Goal: Transaction & Acquisition: Obtain resource

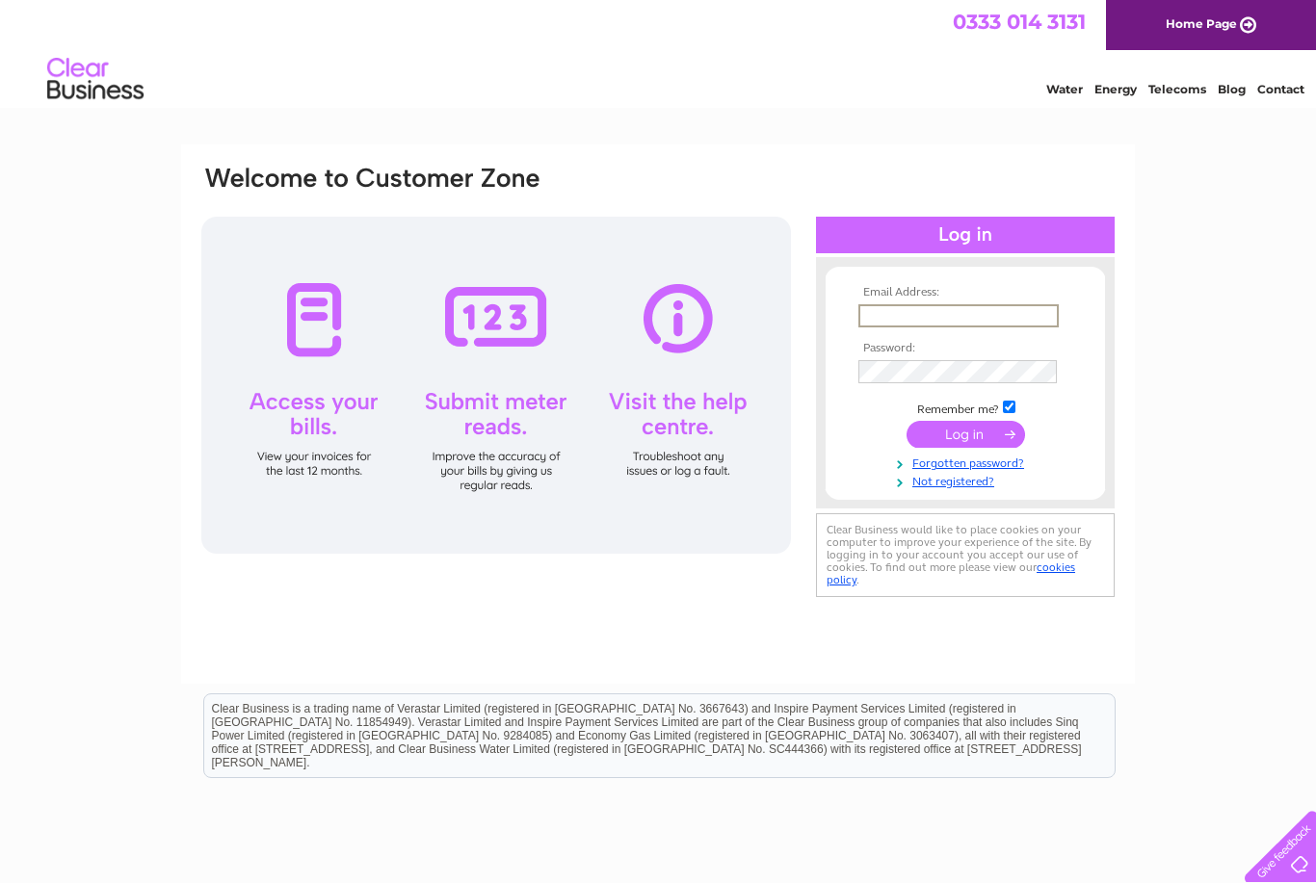
type input "'"
type input "Info@briggandbargatechiropractic.co.uk"
click at [981, 438] on input "submit" at bounding box center [965, 432] width 118 height 27
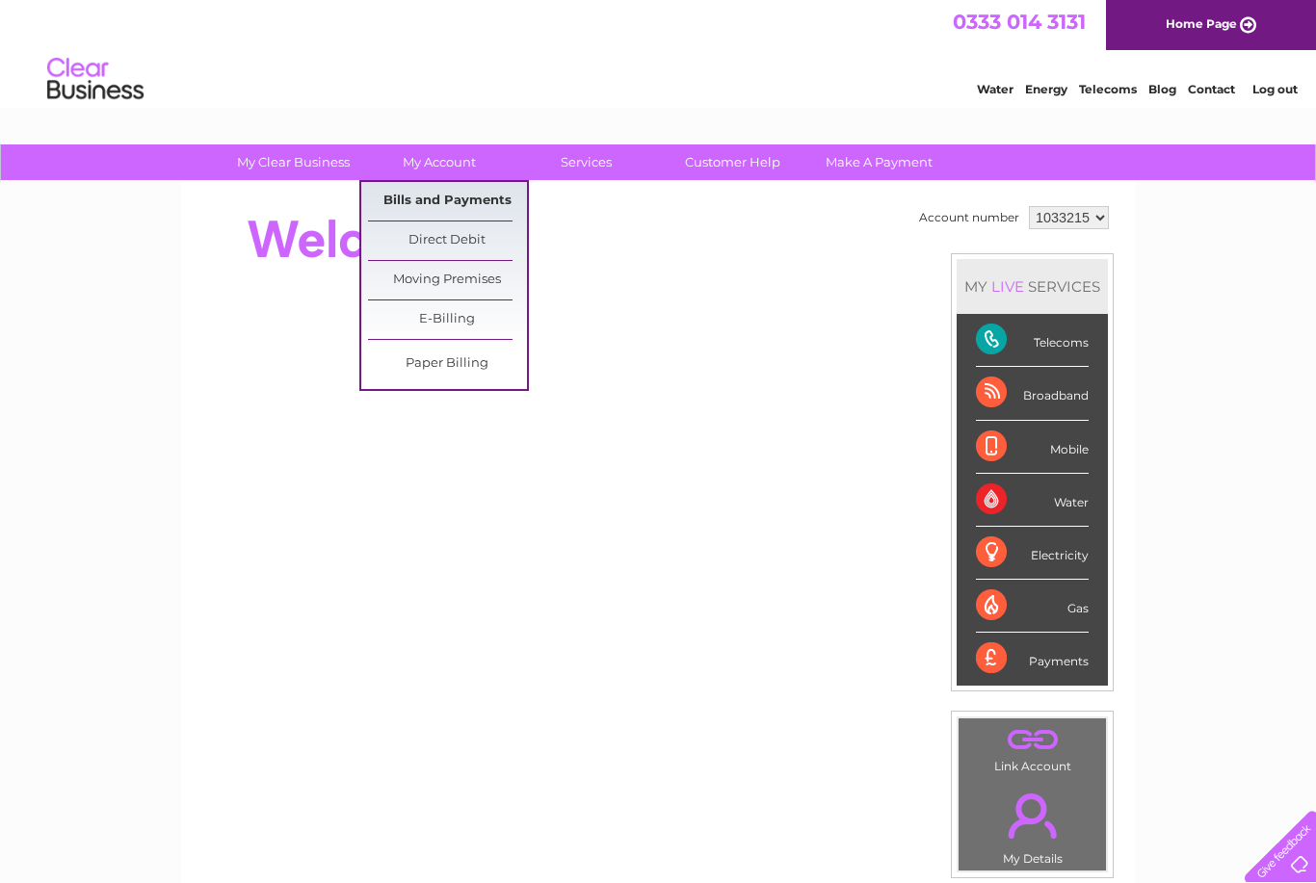
click at [395, 203] on link "Bills and Payments" at bounding box center [447, 201] width 159 height 39
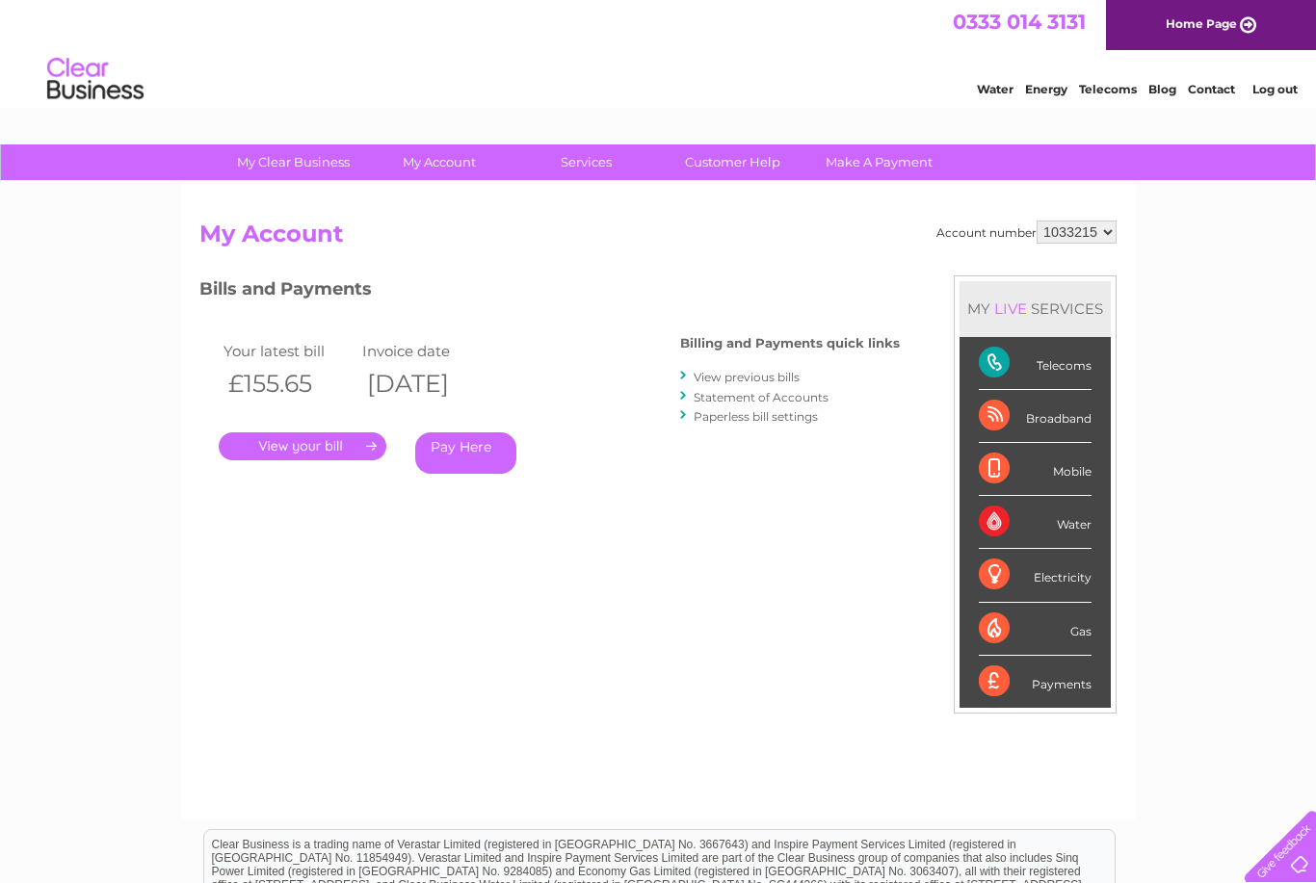
click at [373, 440] on link "." at bounding box center [303, 446] width 168 height 28
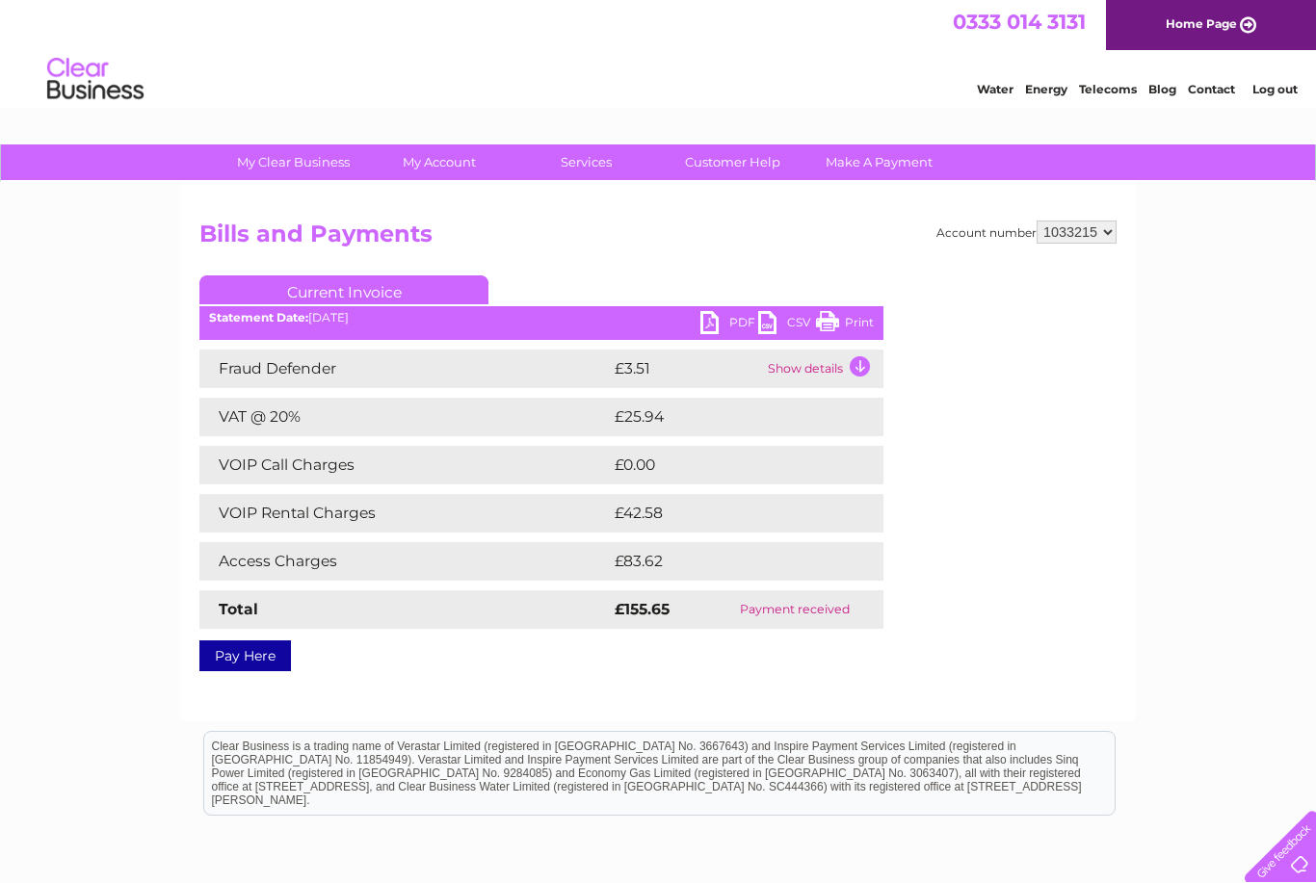
click at [722, 322] on link "PDF" at bounding box center [729, 325] width 58 height 28
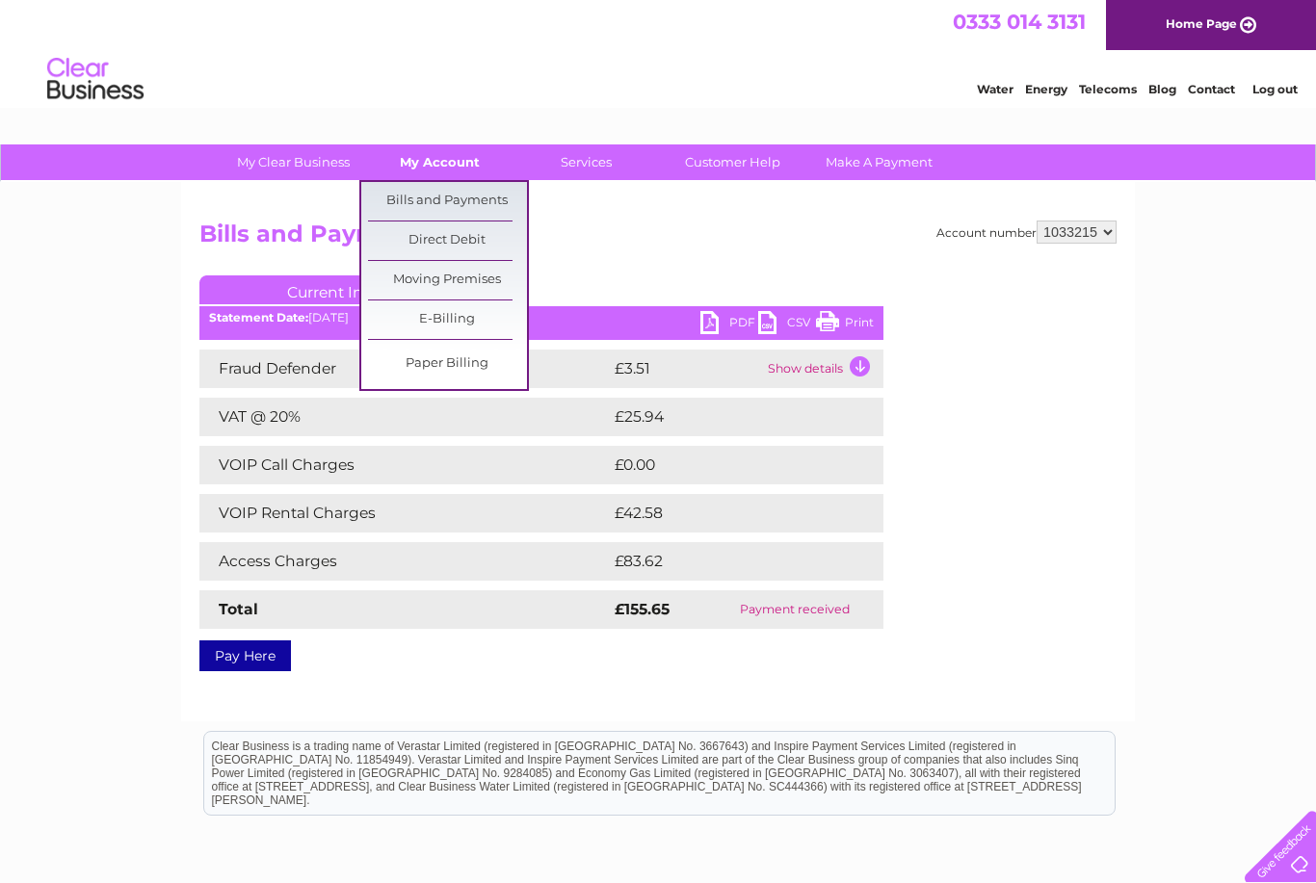
click at [479, 174] on link "My Account" at bounding box center [439, 162] width 159 height 36
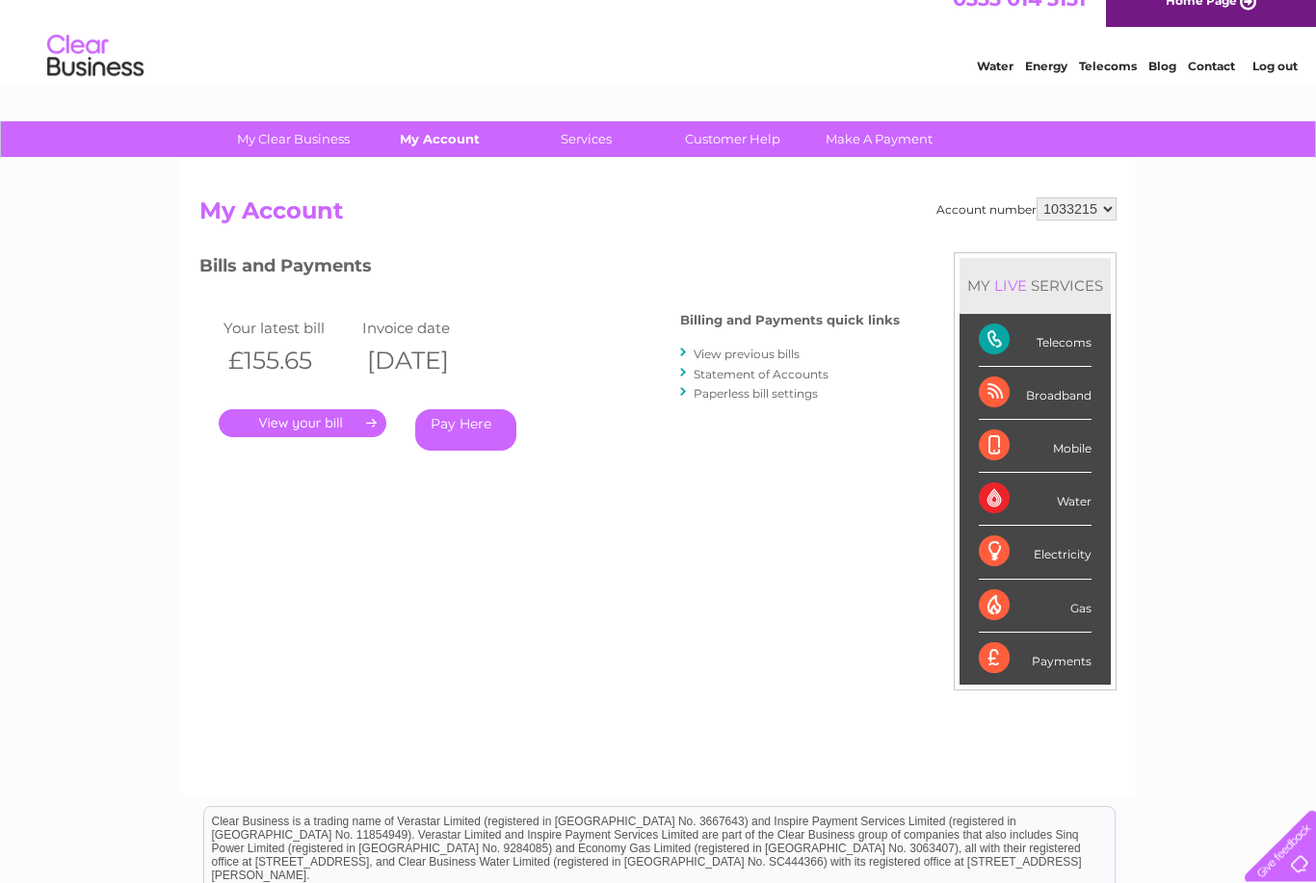
scroll to position [23, 0]
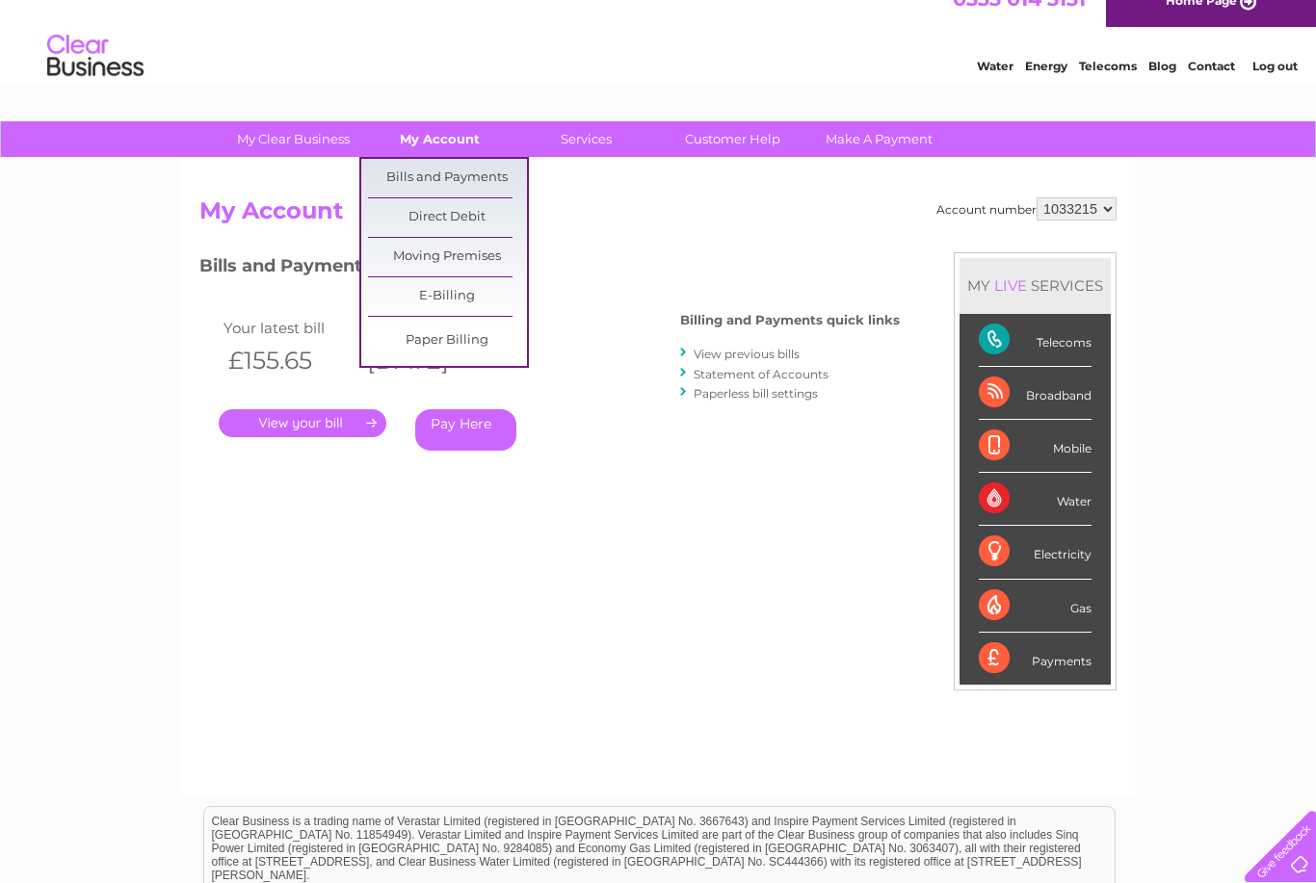
click at [469, 147] on link "My Account" at bounding box center [439, 139] width 159 height 36
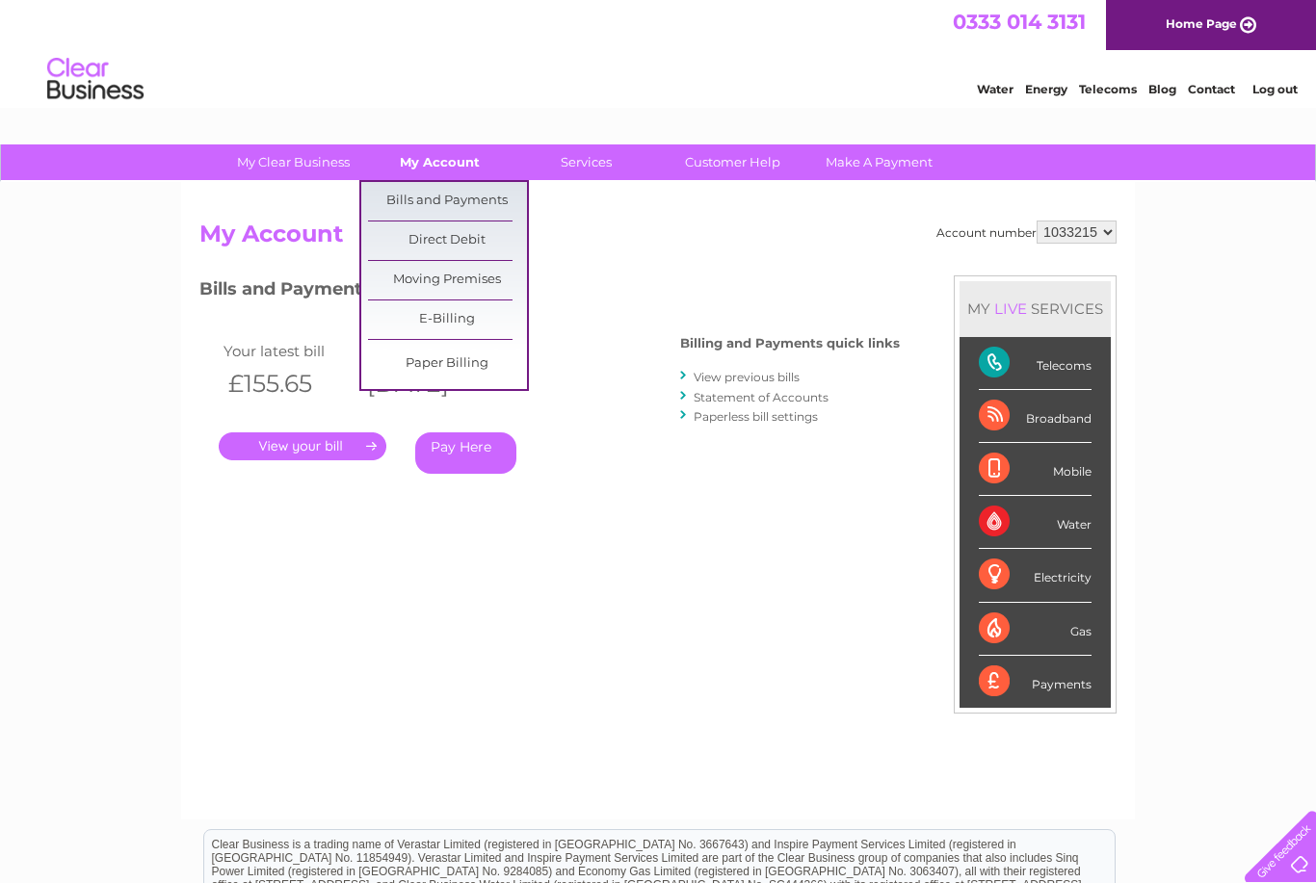
click at [473, 203] on link "Bills and Payments" at bounding box center [447, 201] width 159 height 39
click at [489, 213] on link "Bills and Payments" at bounding box center [447, 201] width 159 height 39
click at [465, 299] on link "Moving Premises" at bounding box center [447, 280] width 159 height 39
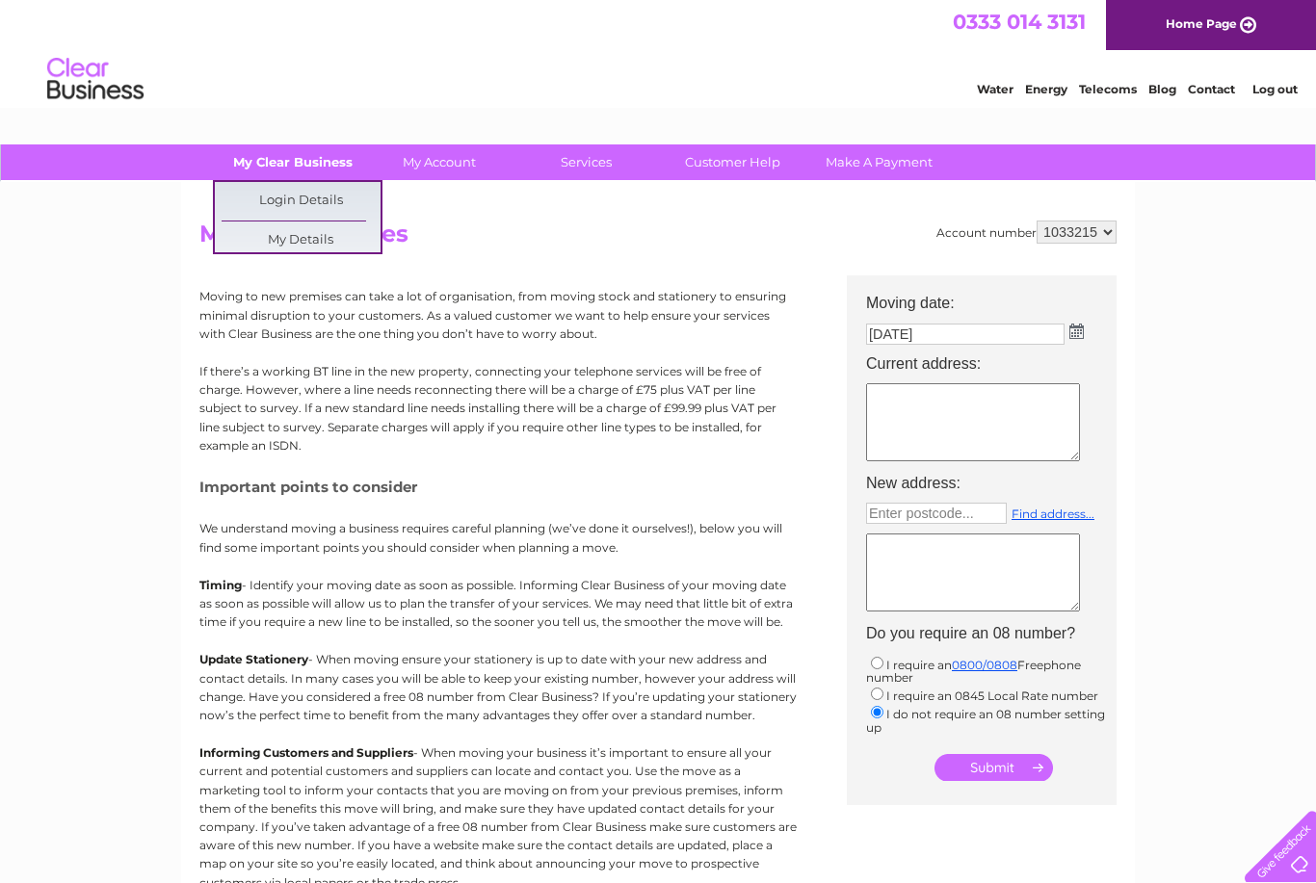
click at [339, 168] on link "My Clear Business" at bounding box center [293, 162] width 159 height 36
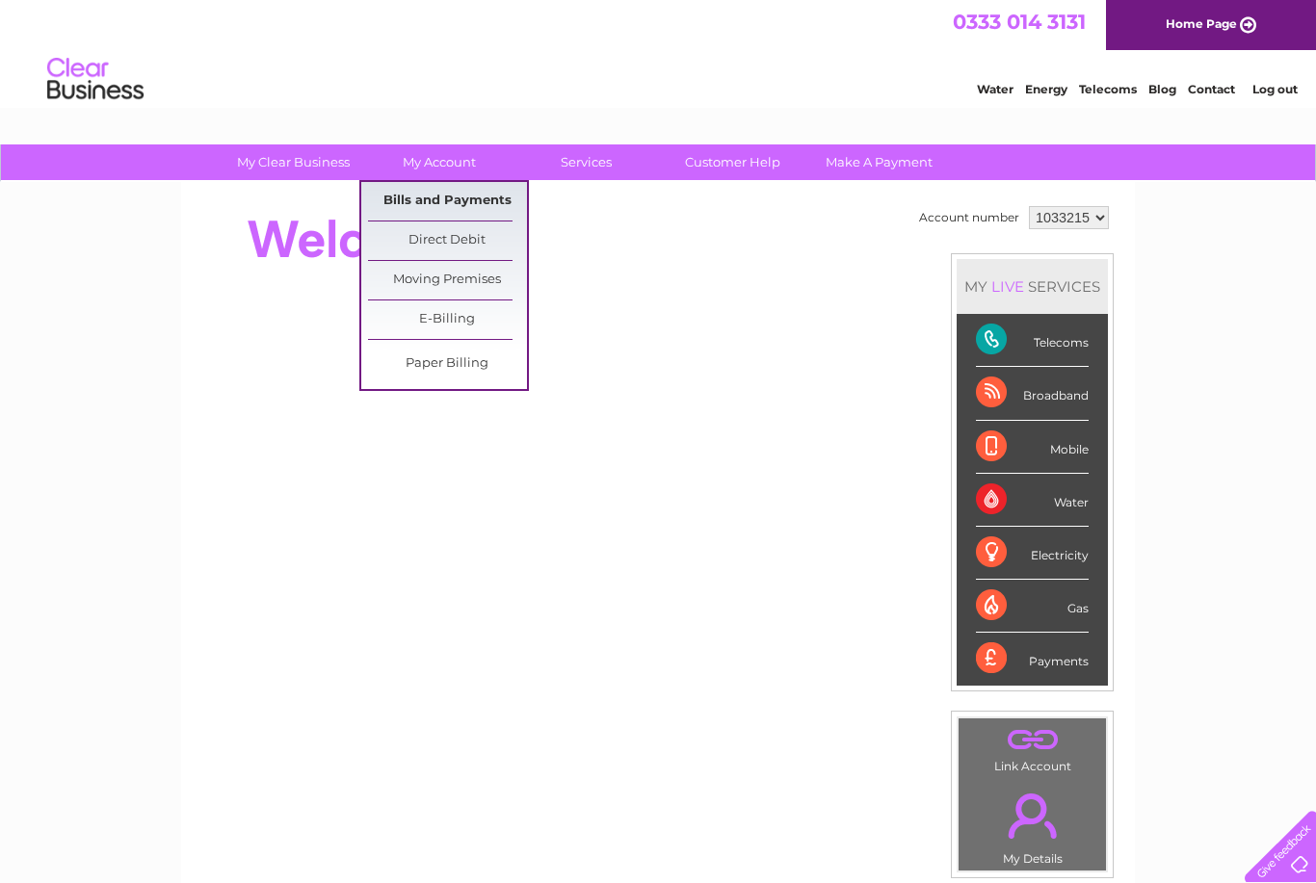
click at [457, 206] on link "Bills and Payments" at bounding box center [447, 201] width 159 height 39
click at [478, 201] on link "Bills and Payments" at bounding box center [447, 201] width 159 height 39
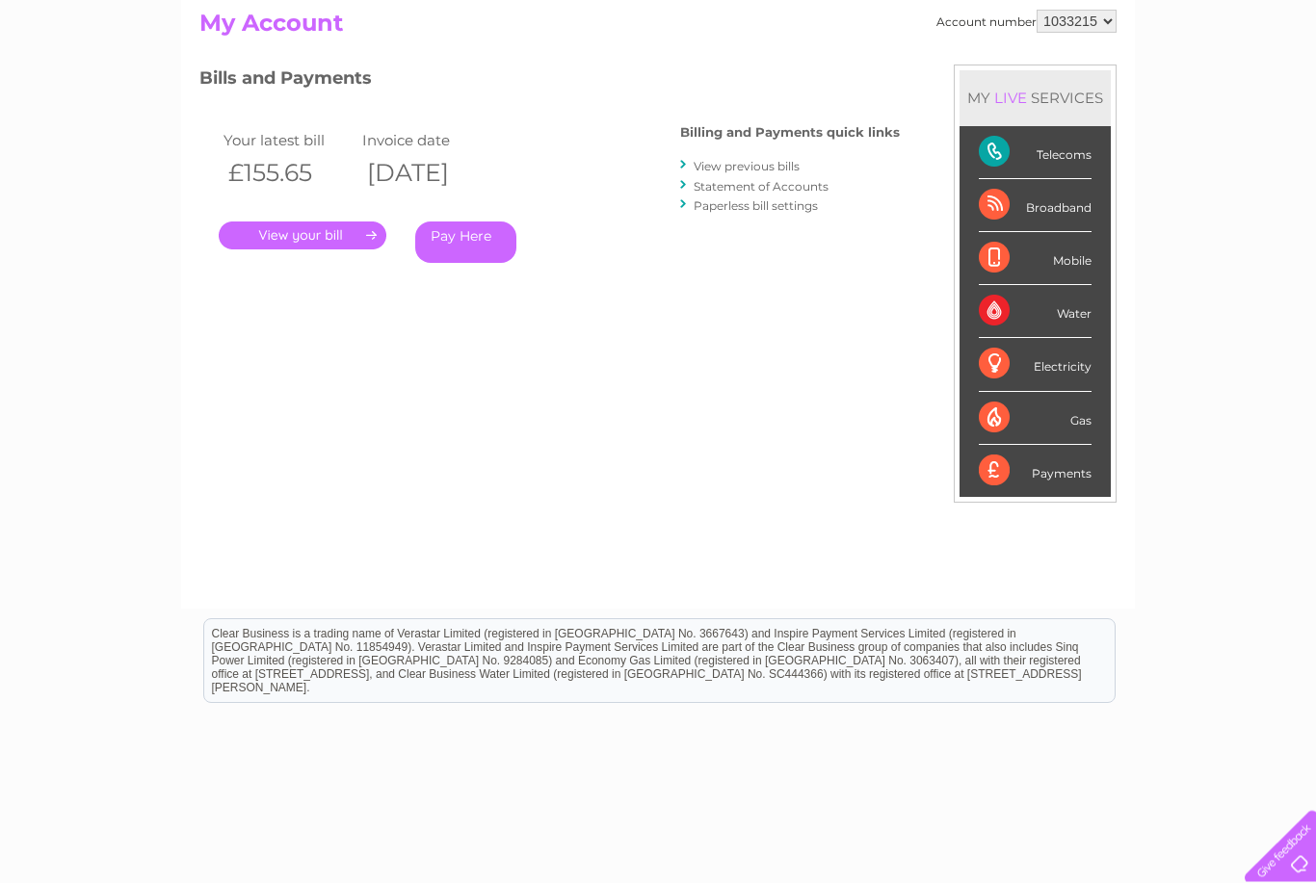
scroll to position [216, 0]
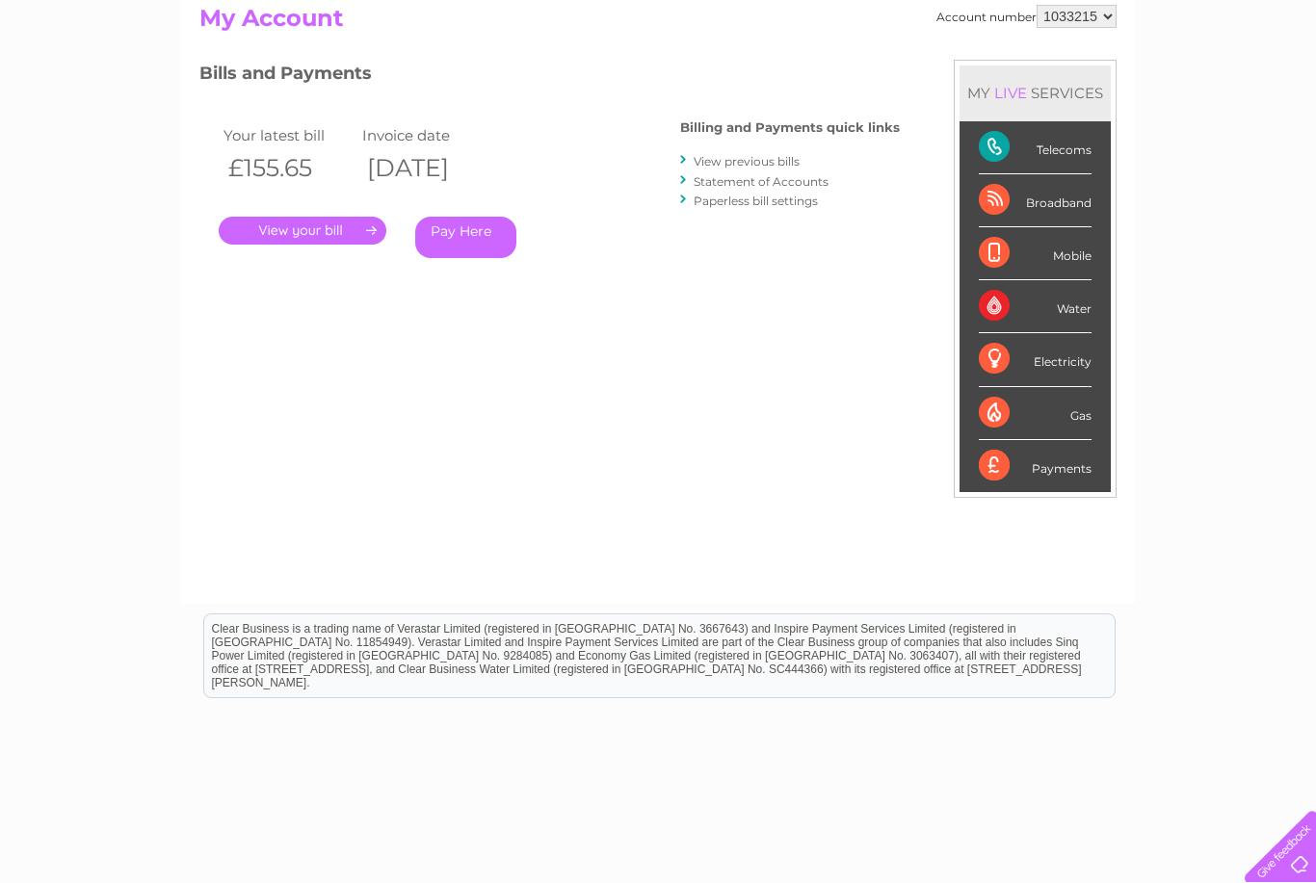
click at [755, 168] on link "View previous bills" at bounding box center [746, 161] width 106 height 14
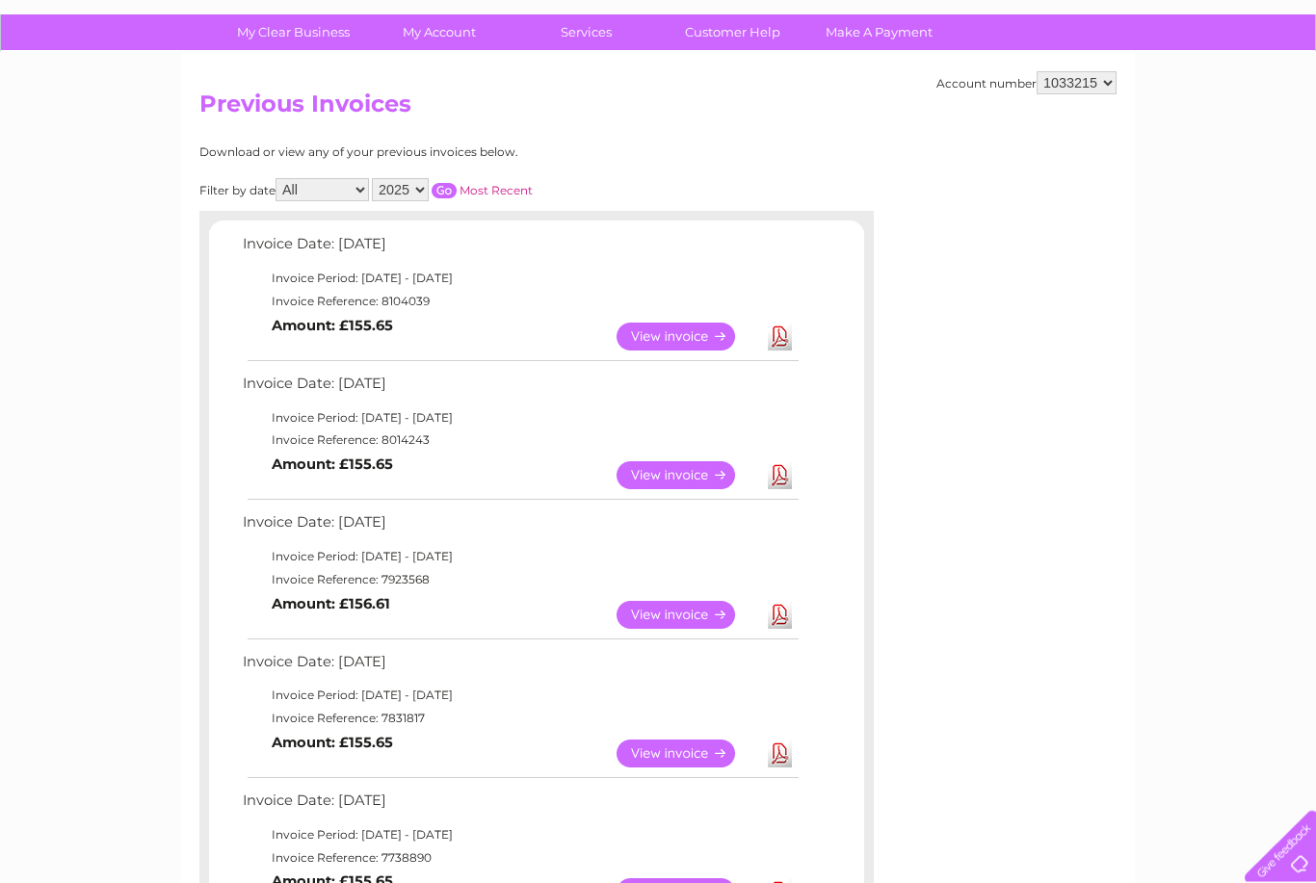
scroll to position [130, 0]
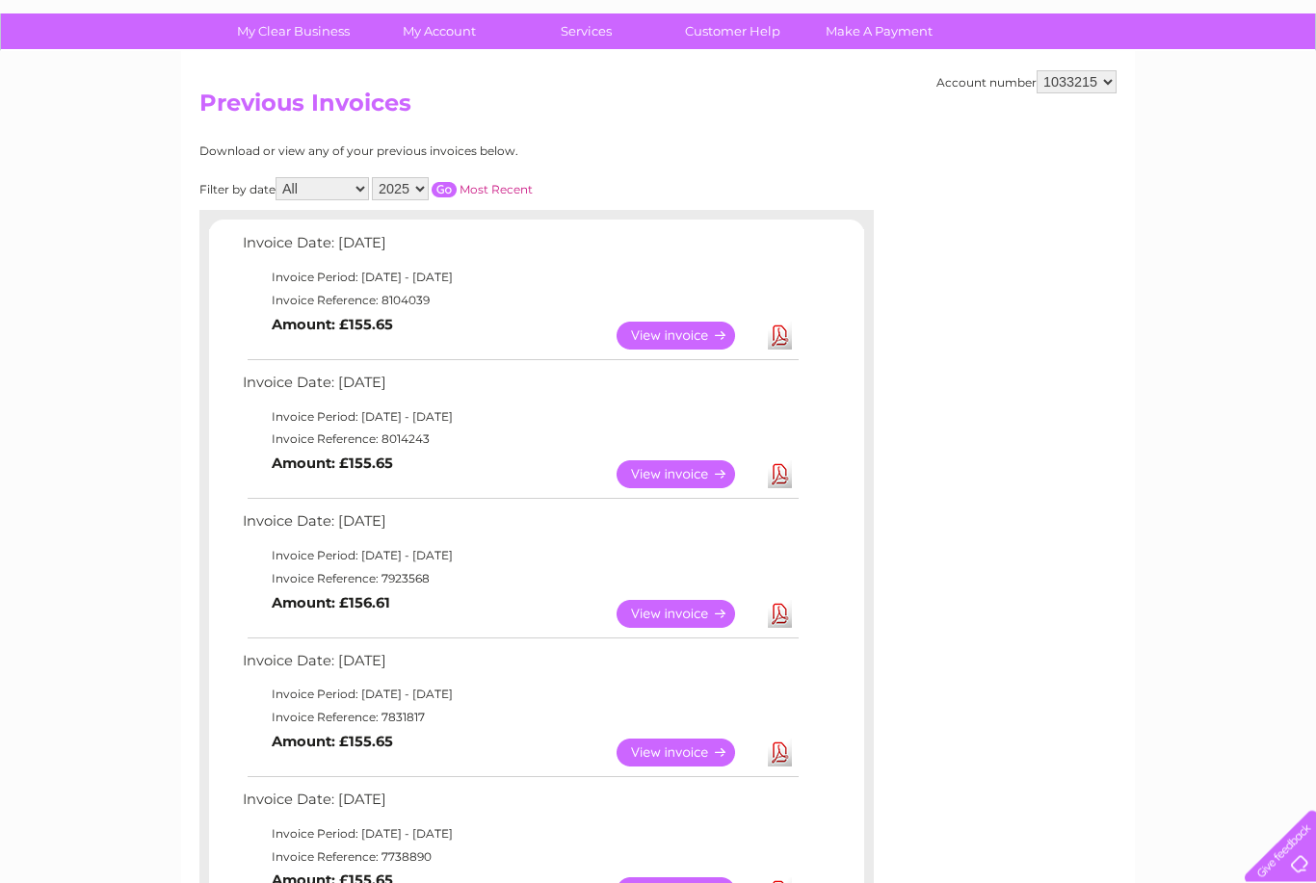
click at [790, 474] on link "Download" at bounding box center [780, 475] width 24 height 28
